Goal: Task Accomplishment & Management: Complete application form

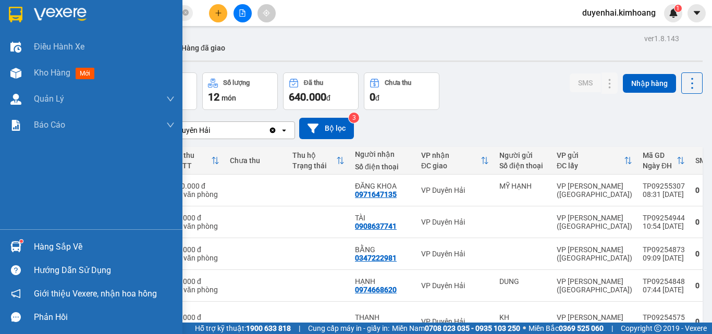
click at [44, 250] on div "Hàng sắp về" at bounding box center [104, 247] width 141 height 16
click at [21, 219] on div "Điều hành xe Kho hàng mới Quản [PERSON_NAME] lý chuyến Quản lý khách hàng mới B…" at bounding box center [91, 167] width 182 height 334
click at [35, 245] on div "Hàng sắp về" at bounding box center [104, 247] width 141 height 16
click at [19, 213] on div "Điều hành xe Kho hàng mới Quản [PERSON_NAME] lý chuyến Quản lý khách hàng mới B…" at bounding box center [91, 167] width 182 height 334
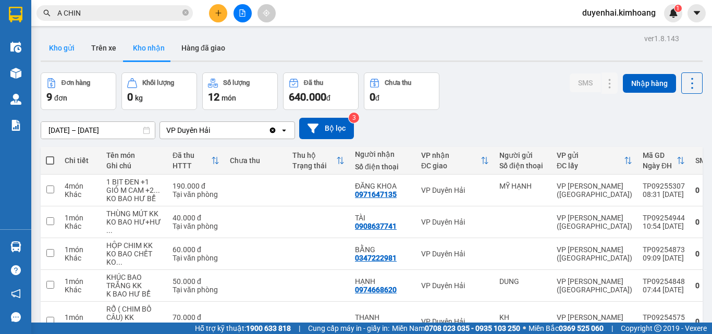
click at [59, 51] on button "Kho gửi" at bounding box center [62, 47] width 42 height 25
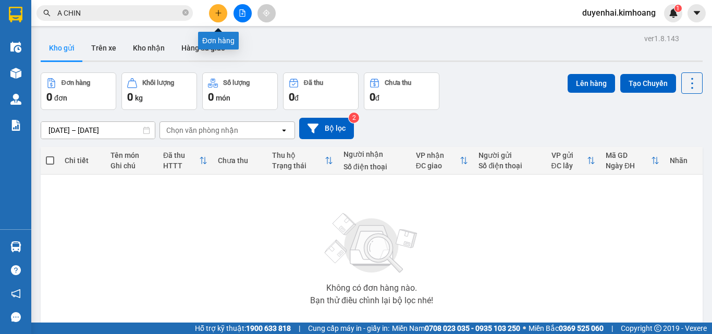
click at [217, 12] on icon "plus" at bounding box center [218, 12] width 7 height 7
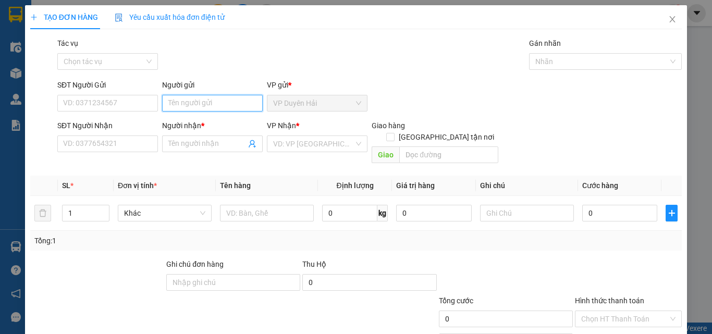
click at [185, 105] on input "Người gửi" at bounding box center [212, 103] width 101 height 17
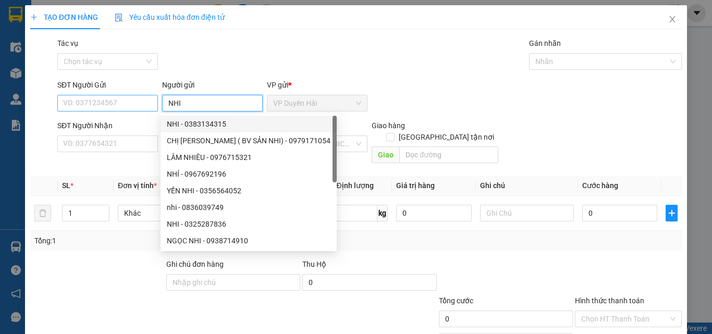
type input "NHI"
click at [145, 107] on input "SĐT Người Gửi" at bounding box center [107, 103] width 101 height 17
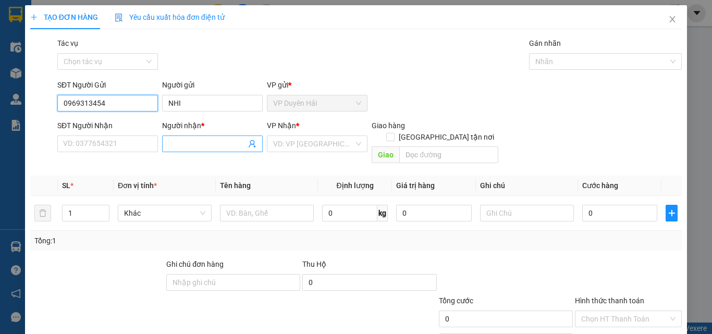
type input "0969313454"
drag, startPoint x: 197, startPoint y: 146, endPoint x: 192, endPoint y: 147, distance: 5.8
click at [196, 146] on input "Người nhận *" at bounding box center [207, 143] width 78 height 11
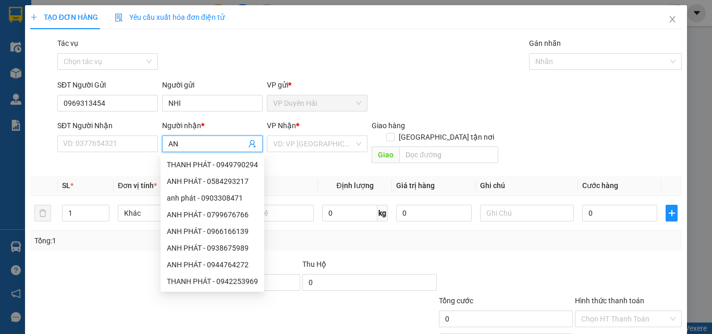
type input "A"
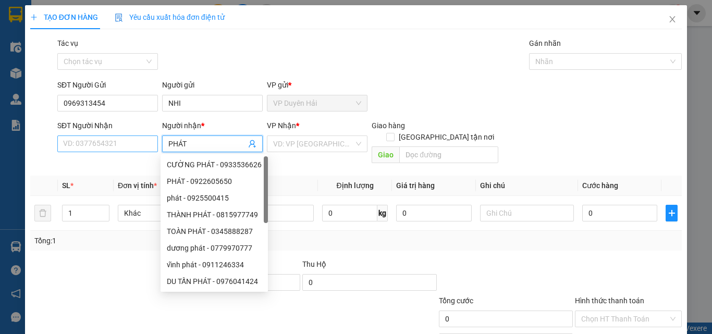
type input "PHÁT"
click at [144, 143] on input "SĐT Người Nhận" at bounding box center [107, 143] width 101 height 17
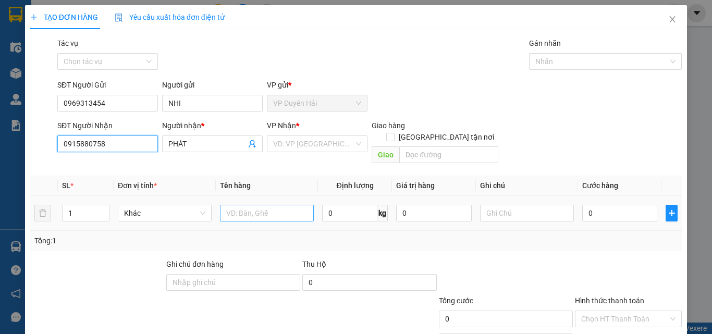
type input "0915880758"
click at [262, 205] on input "text" at bounding box center [267, 213] width 94 height 17
type input "1 THÙNG KEO XANH KK"
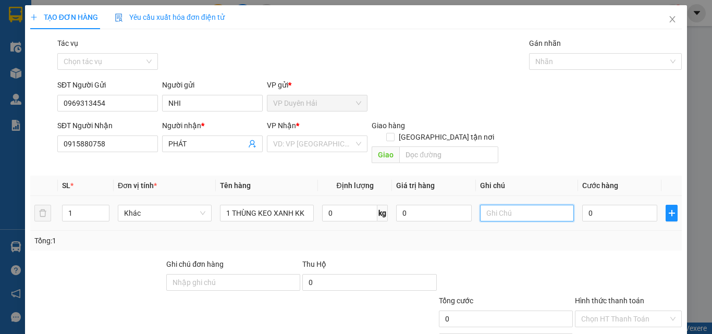
click at [512, 206] on input "text" at bounding box center [527, 213] width 94 height 17
type input "KO BAO BỂ"
click at [582, 207] on input "0" at bounding box center [619, 213] width 75 height 17
type input "3"
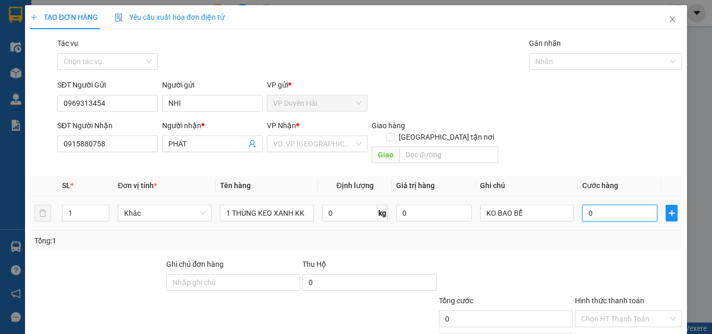
type input "3"
type input "30"
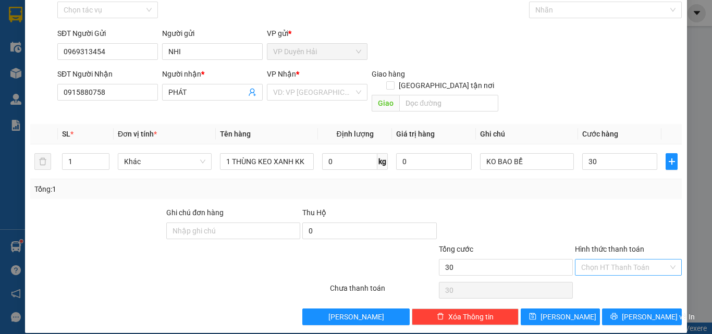
type input "30.000"
click at [605, 261] on input "Hình thức thanh toán" at bounding box center [624, 267] width 87 height 16
click at [605, 278] on div "Tại văn phòng" at bounding box center [621, 276] width 93 height 11
type input "0"
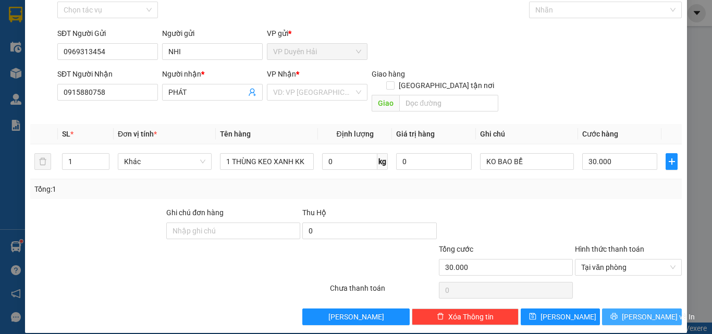
click at [617, 313] on icon "printer" at bounding box center [613, 316] width 7 height 7
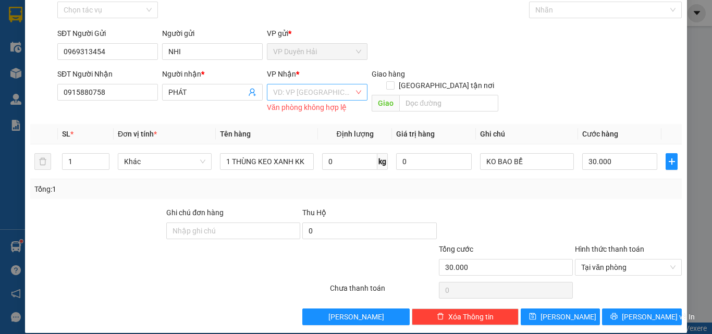
click at [286, 93] on input "search" at bounding box center [313, 92] width 81 height 16
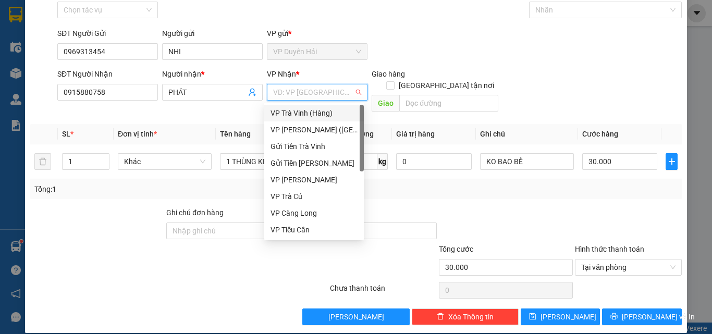
click at [292, 114] on div "VP Trà Vinh (Hàng)" at bounding box center [313, 112] width 87 height 11
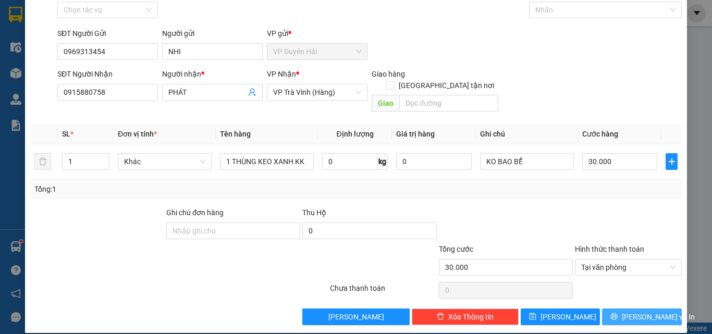
click at [637, 311] on span "[PERSON_NAME] và In" at bounding box center [658, 316] width 73 height 11
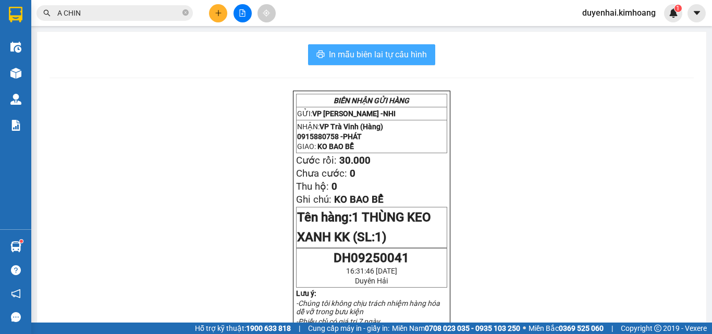
click at [358, 56] on span "In mẫu biên lai tự cấu hình" at bounding box center [378, 54] width 98 height 13
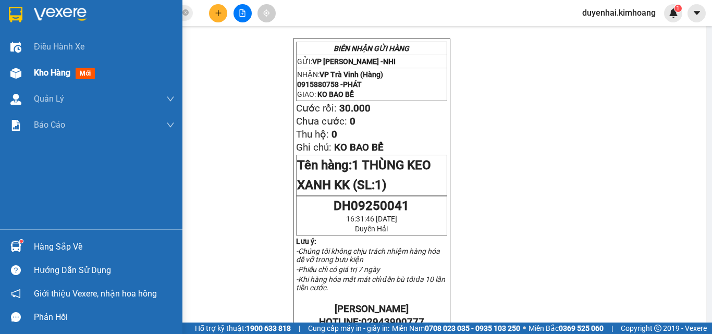
click at [47, 75] on span "Kho hàng" at bounding box center [52, 73] width 36 height 10
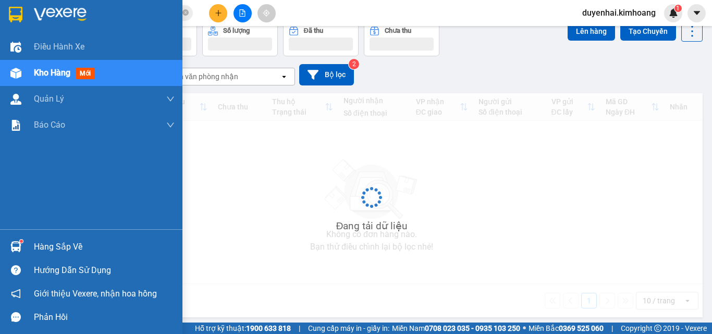
scroll to position [48, 0]
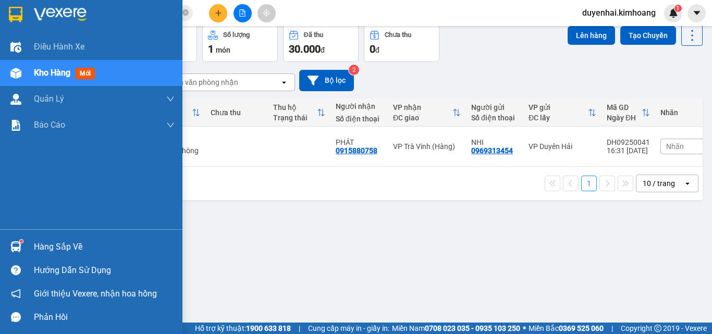
click at [43, 243] on div "Hàng sắp về" at bounding box center [104, 247] width 141 height 16
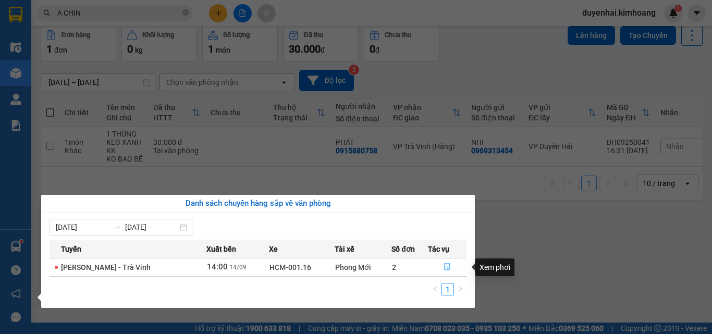
click at [449, 266] on icon "file-done" at bounding box center [447, 267] width 6 height 7
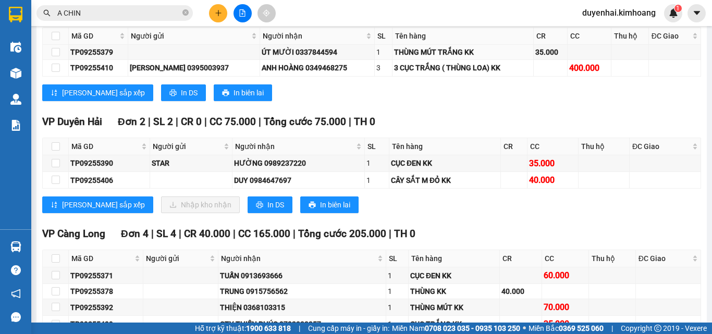
scroll to position [990, 0]
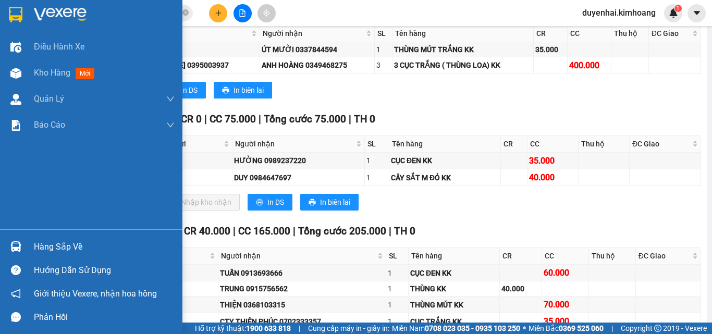
click at [51, 249] on div "Hàng sắp về" at bounding box center [104, 247] width 141 height 16
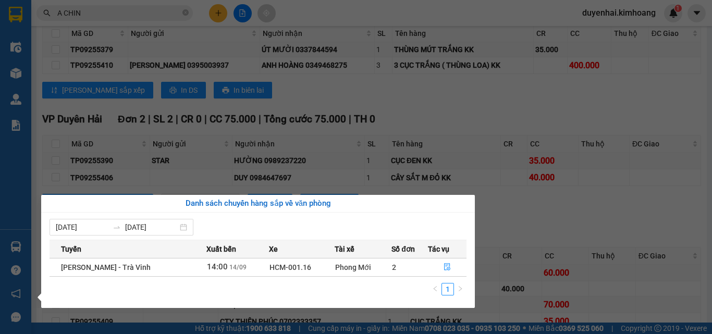
click at [489, 228] on section "Kết quả tìm kiếm ( 3 ) Bộ lọc Mã ĐH Trạng thái Món hàng Thu hộ Tổng cước Chưa c…" at bounding box center [356, 167] width 712 height 334
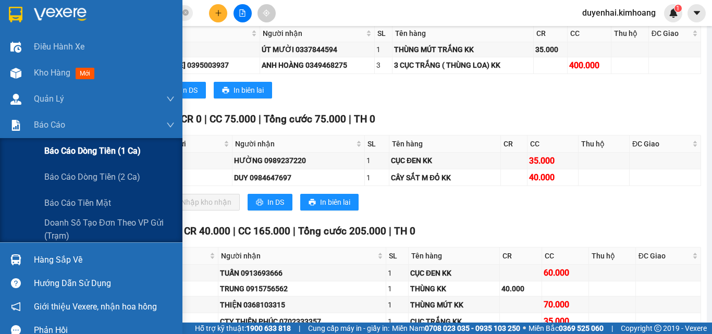
click at [84, 155] on span "Báo cáo dòng tiền (1 ca)" at bounding box center [92, 150] width 96 height 13
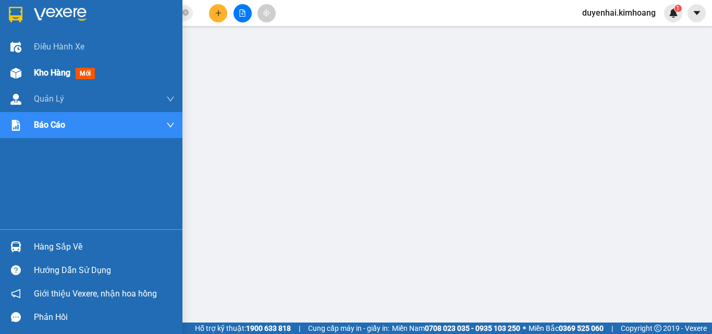
click at [53, 69] on span "Kho hàng" at bounding box center [52, 73] width 36 height 10
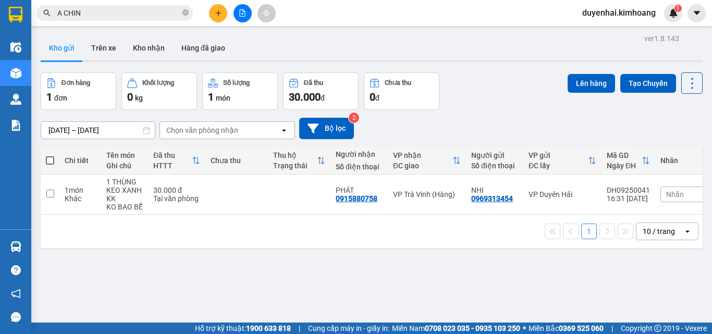
click at [169, 15] on input "A CHIN" at bounding box center [118, 12] width 123 height 11
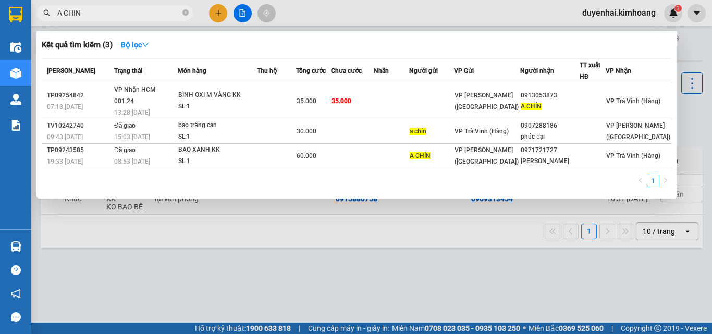
click at [306, 16] on div at bounding box center [356, 167] width 712 height 334
